Goal: Navigation & Orientation: Find specific page/section

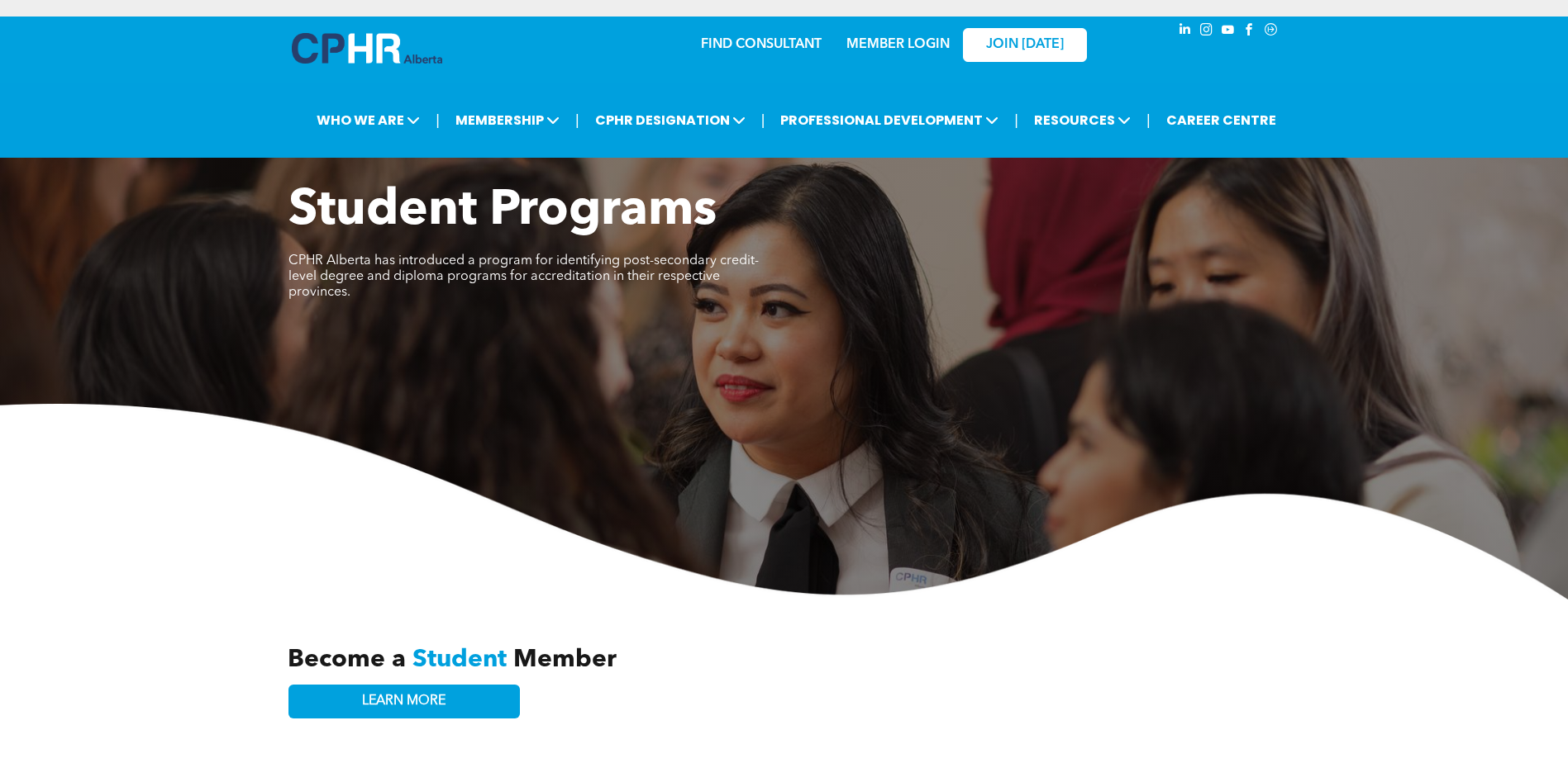
drag, startPoint x: 793, startPoint y: 278, endPoint x: 729, endPoint y: 303, distance: 68.7
click at [793, 278] on div "Student Programs CPHR Alberta has introduced a program for identifying post-sec…" at bounding box center [784, 252] width 992 height 139
click at [377, 62] on img at bounding box center [367, 48] width 150 height 30
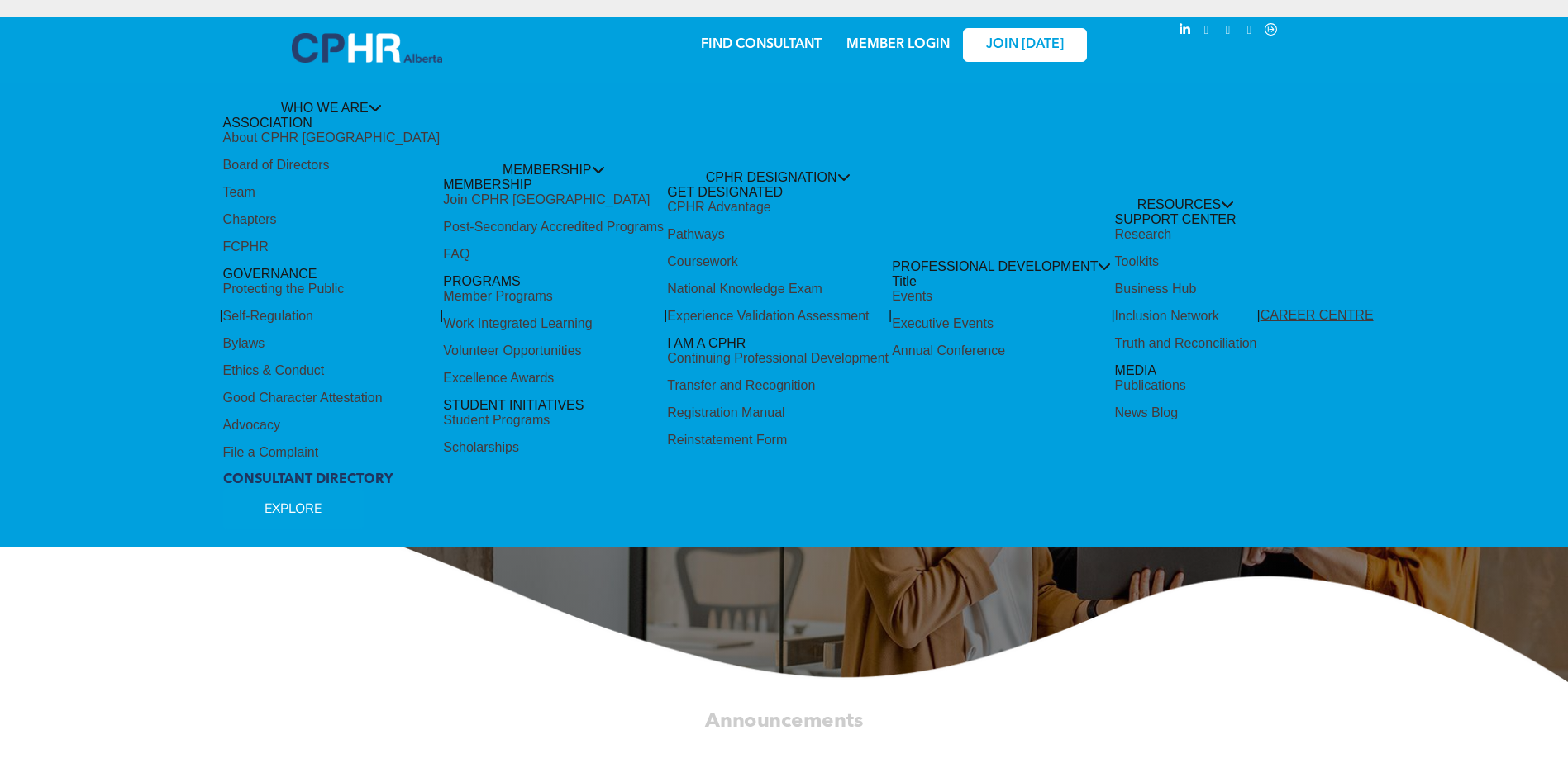
click at [335, 410] on h1 "To [GEOGRAPHIC_DATA]!" at bounding box center [784, 420] width 992 height 54
